Goal: Task Accomplishment & Management: Manage account settings

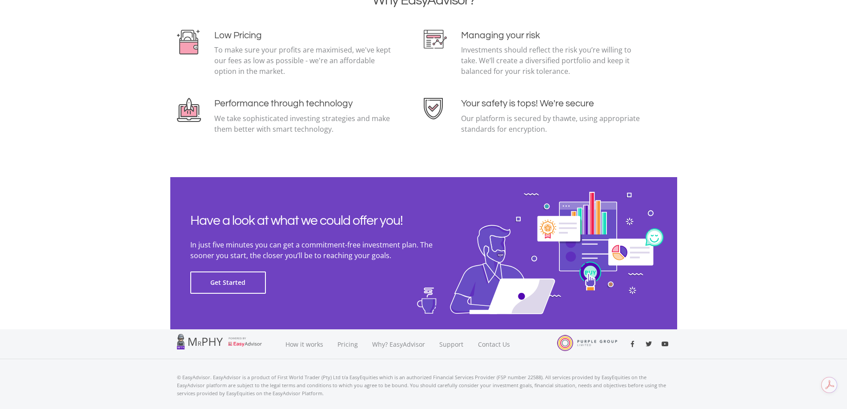
scroll to position [1912, 0]
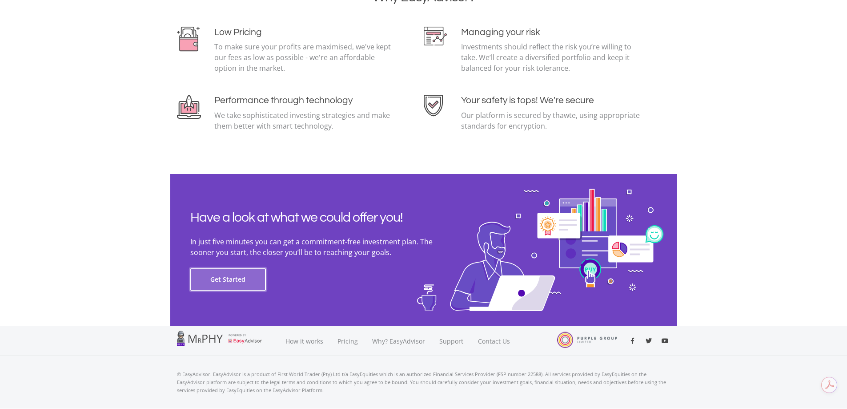
click at [241, 277] on button "Get Started" at bounding box center [228, 279] width 76 height 22
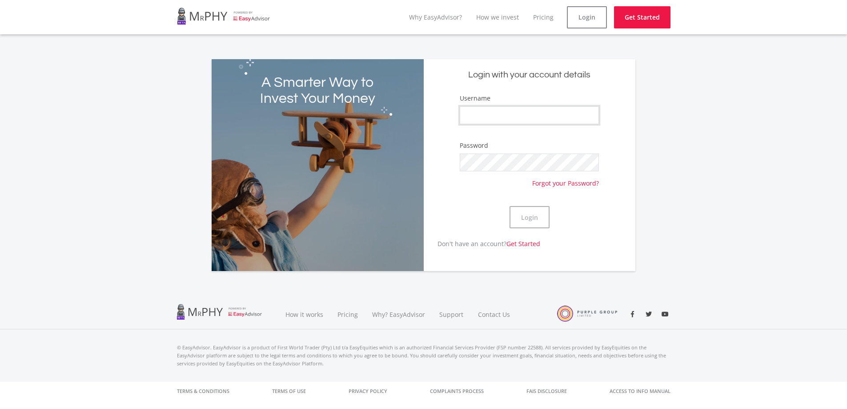
click at [506, 110] on input "Username" at bounding box center [529, 115] width 139 height 18
type input "d"
type input "[PERSON_NAME].[PERSON_NAME]"
click at [531, 216] on button "Login" at bounding box center [529, 217] width 40 height 22
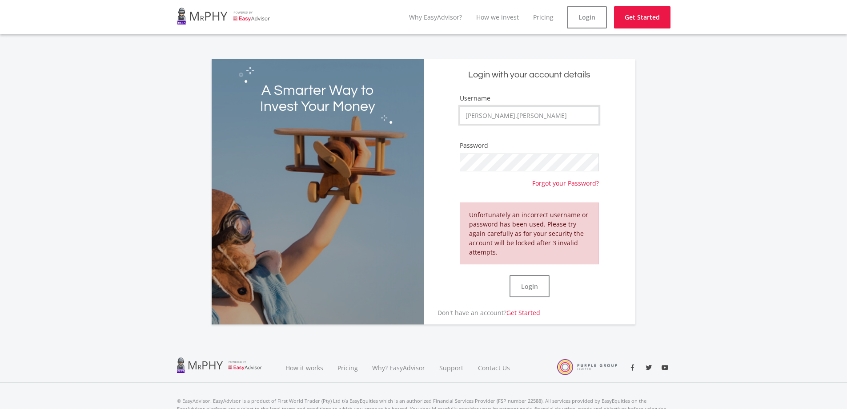
click at [519, 111] on input "[PERSON_NAME].[PERSON_NAME]" at bounding box center [529, 115] width 139 height 18
type input "D"
paste input "[PERSON_NAME].[PERSON_NAME]"
type input "[PERSON_NAME].[PERSON_NAME]"
click at [326, 159] on div "A Smarter Way to Invest Your Money Login with your account details Username [PE…" at bounding box center [424, 191] width 424 height 265
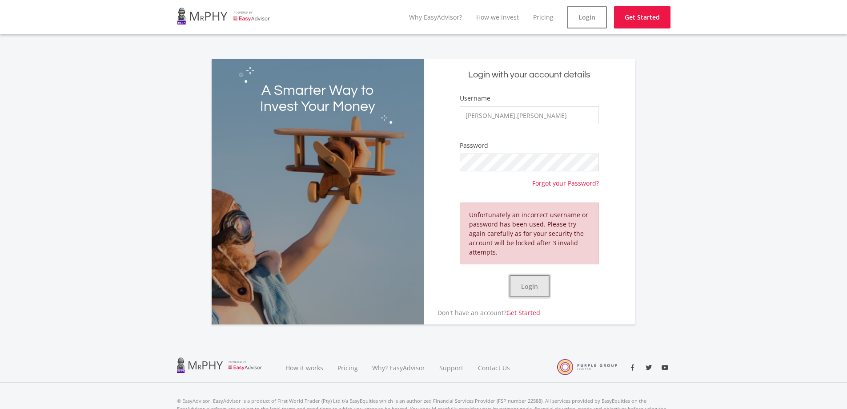
click at [530, 285] on button "Login" at bounding box center [529, 286] width 40 height 22
